Goal: Information Seeking & Learning: Learn about a topic

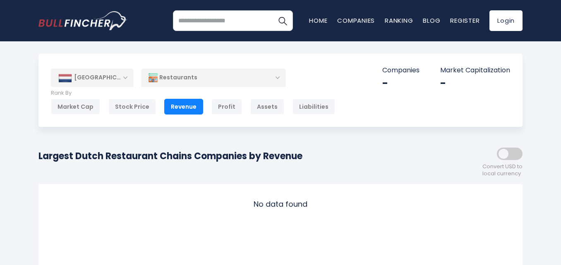
click at [197, 80] on div "Restaurants" at bounding box center [213, 77] width 145 height 19
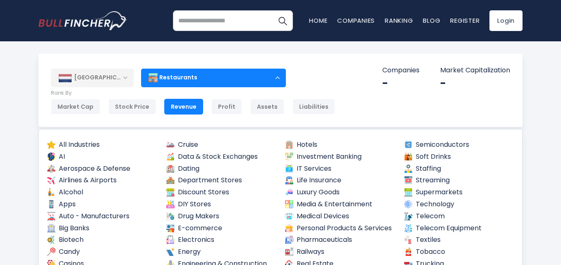
click at [197, 80] on div "Restaurants" at bounding box center [213, 77] width 145 height 19
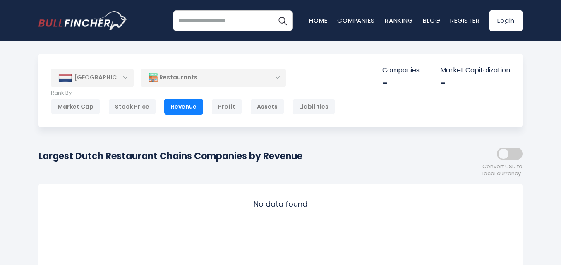
click at [514, 153] on span at bounding box center [510, 154] width 26 height 12
click at [121, 110] on div "Stock Price" at bounding box center [132, 107] width 48 height 16
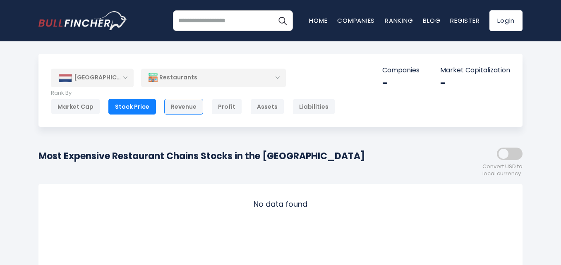
click at [167, 111] on div "Revenue" at bounding box center [183, 107] width 39 height 16
